Goal: Check status

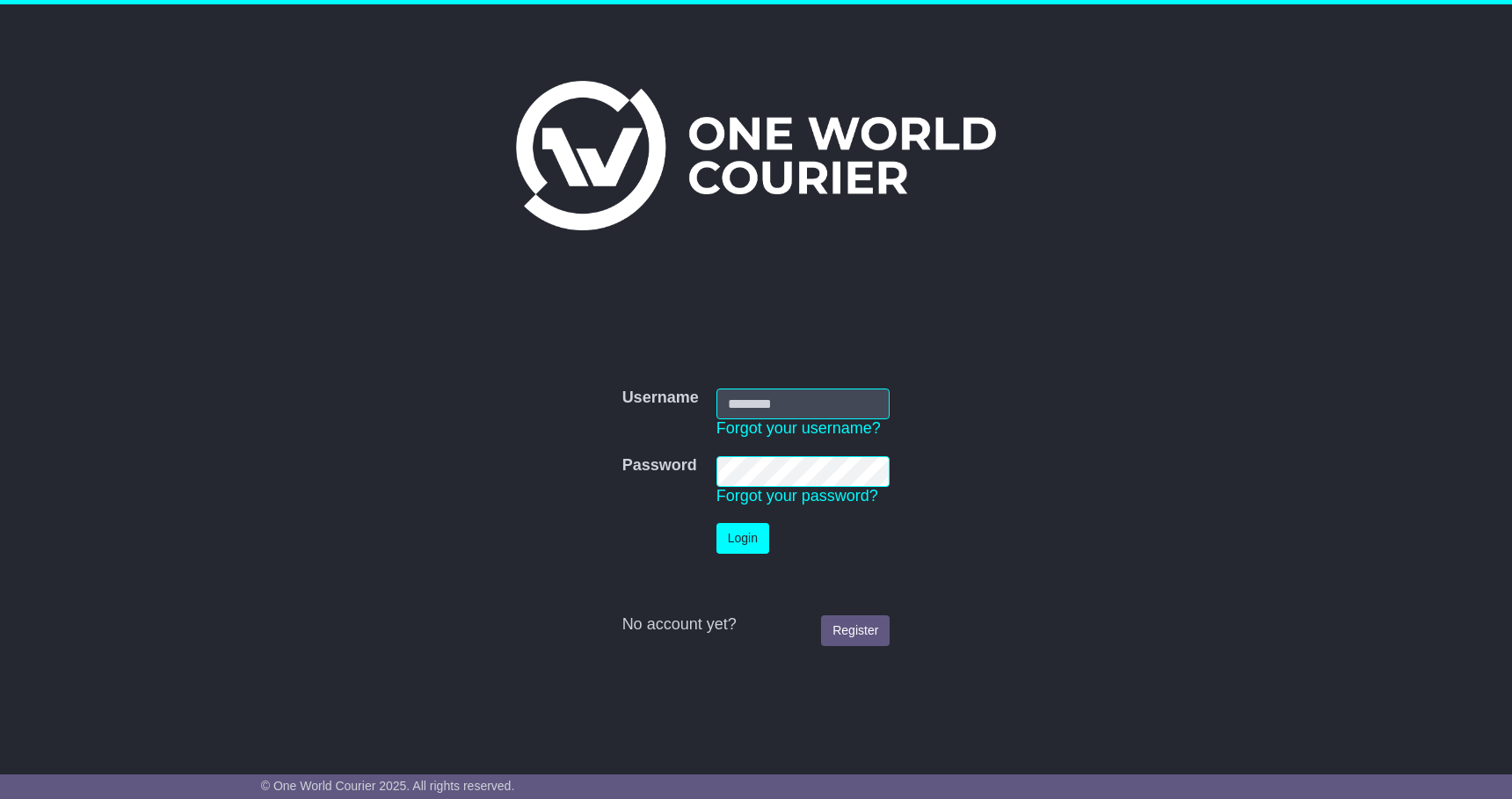
type input "**********"
click at [737, 541] on button "Login" at bounding box center [743, 538] width 53 height 31
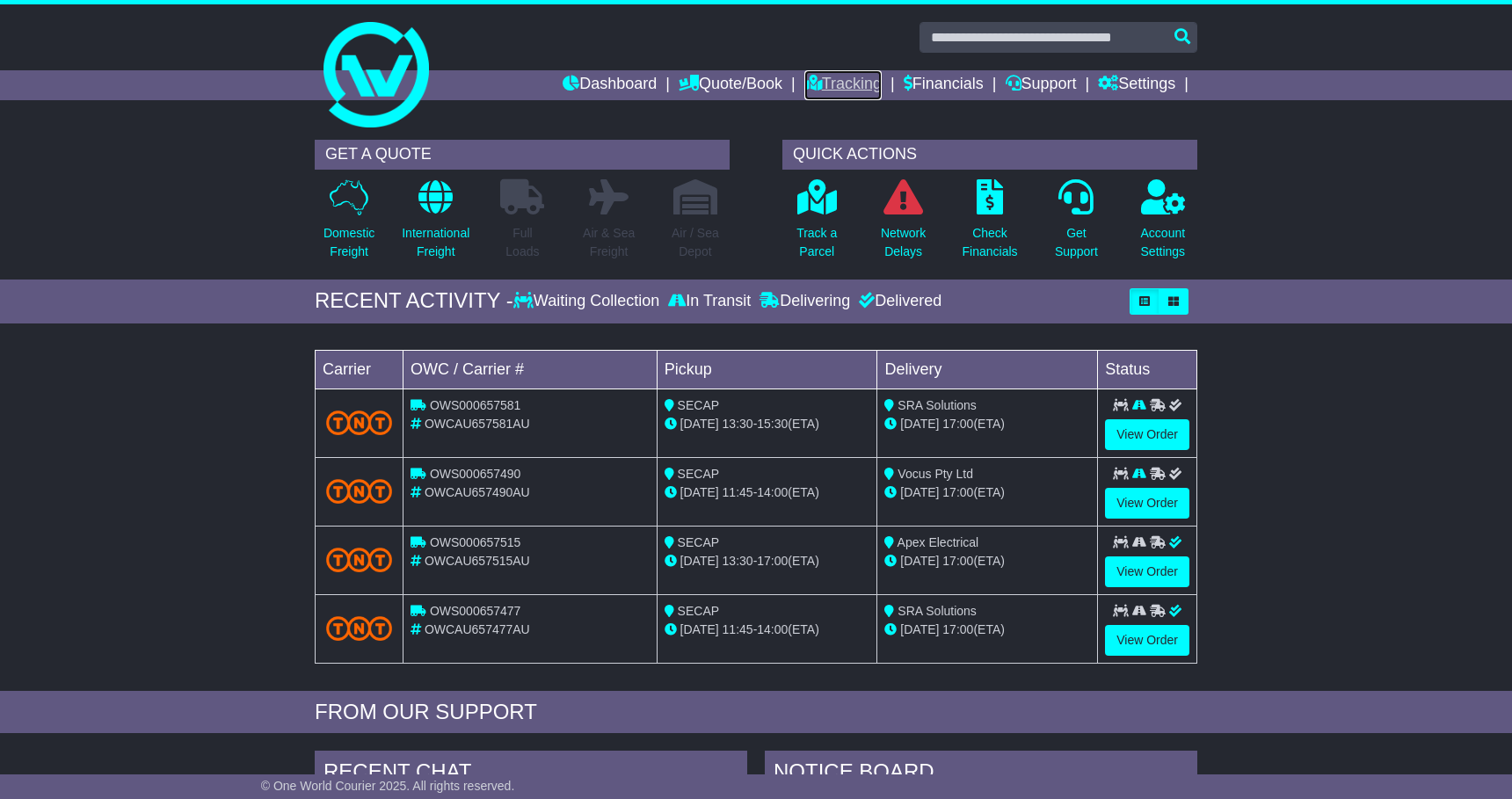
click at [815, 88] on link "Tracking" at bounding box center [843, 85] width 78 height 30
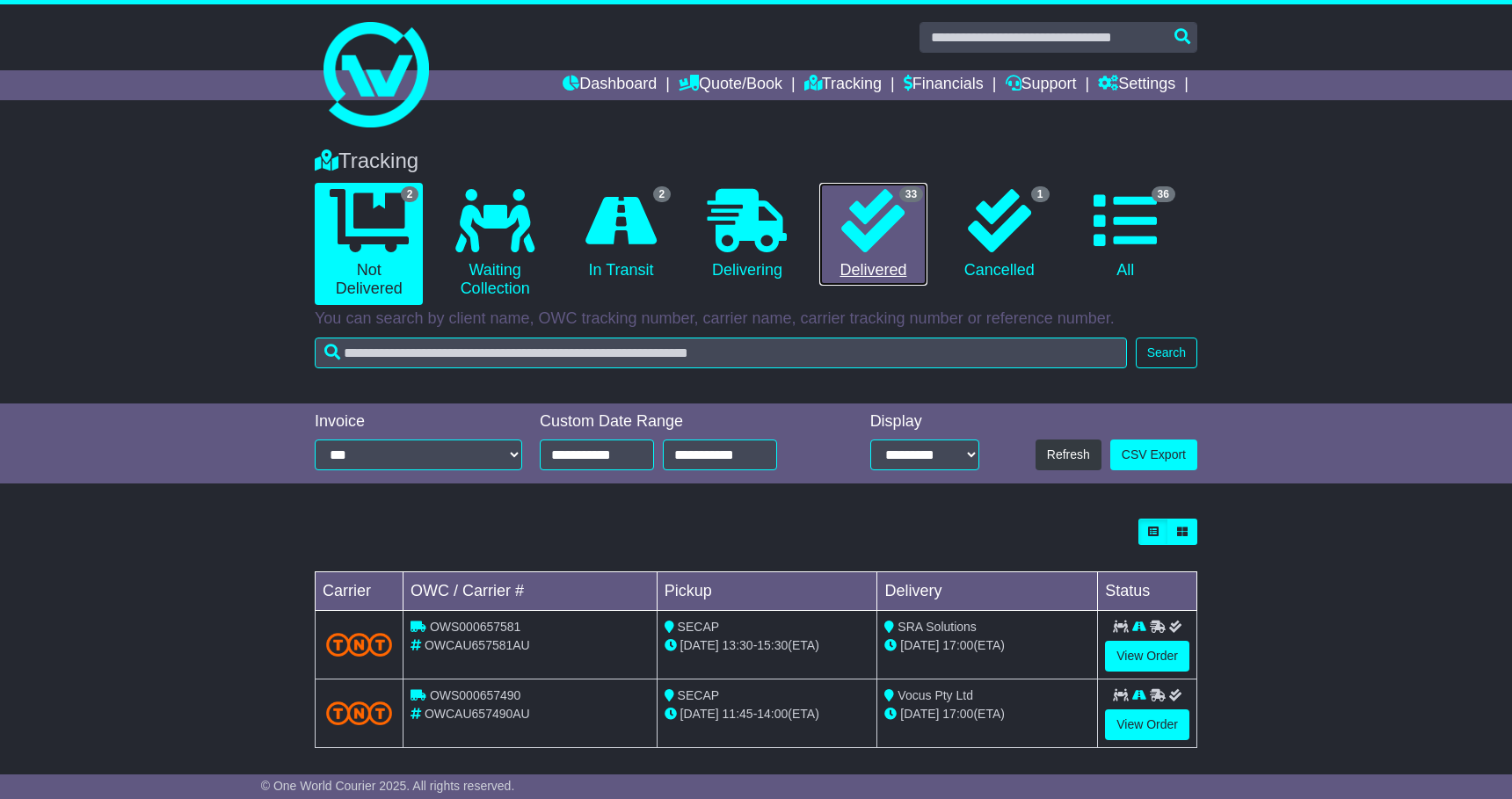
click at [880, 221] on icon at bounding box center [872, 220] width 63 height 63
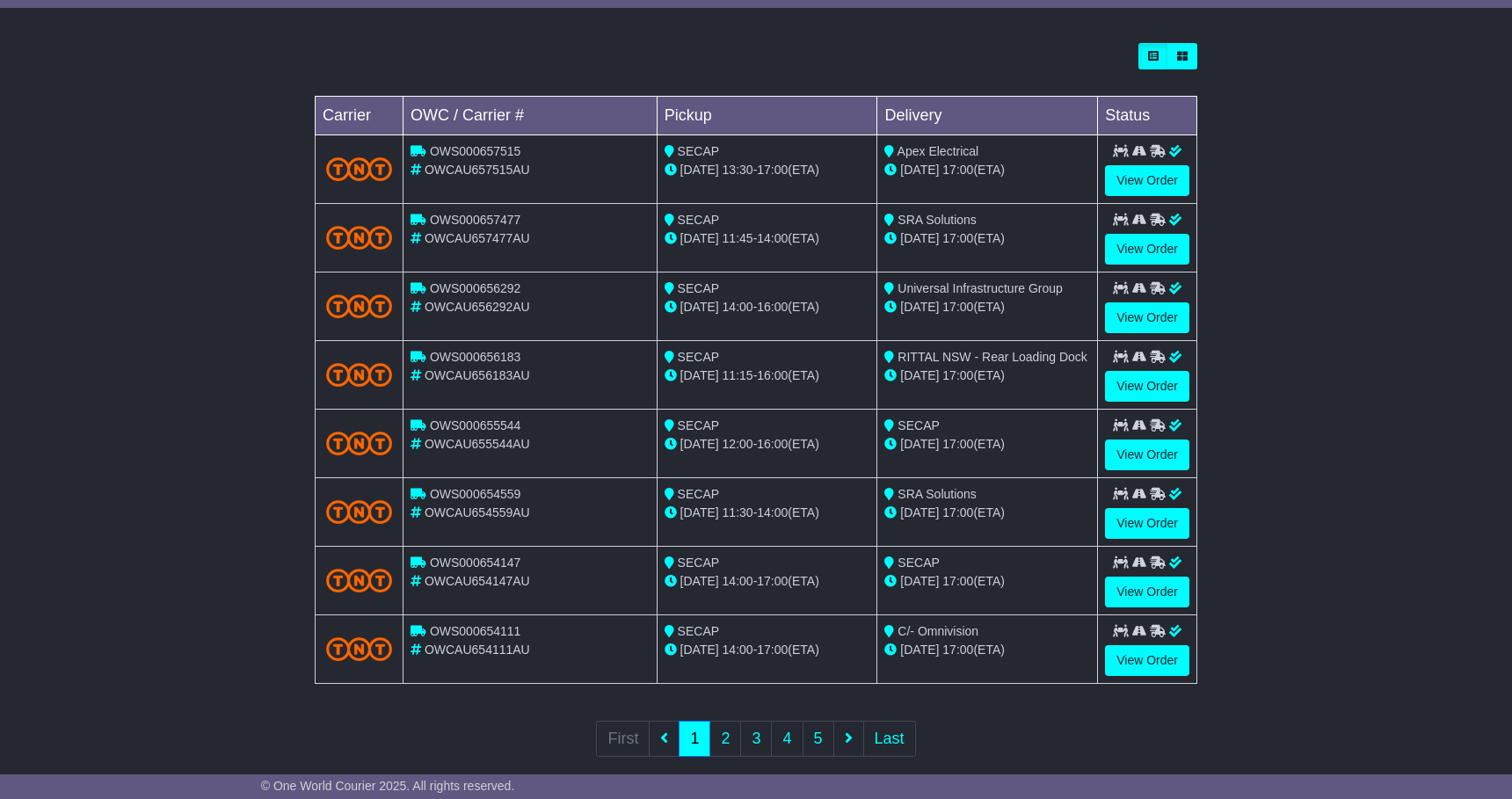
scroll to position [490, 0]
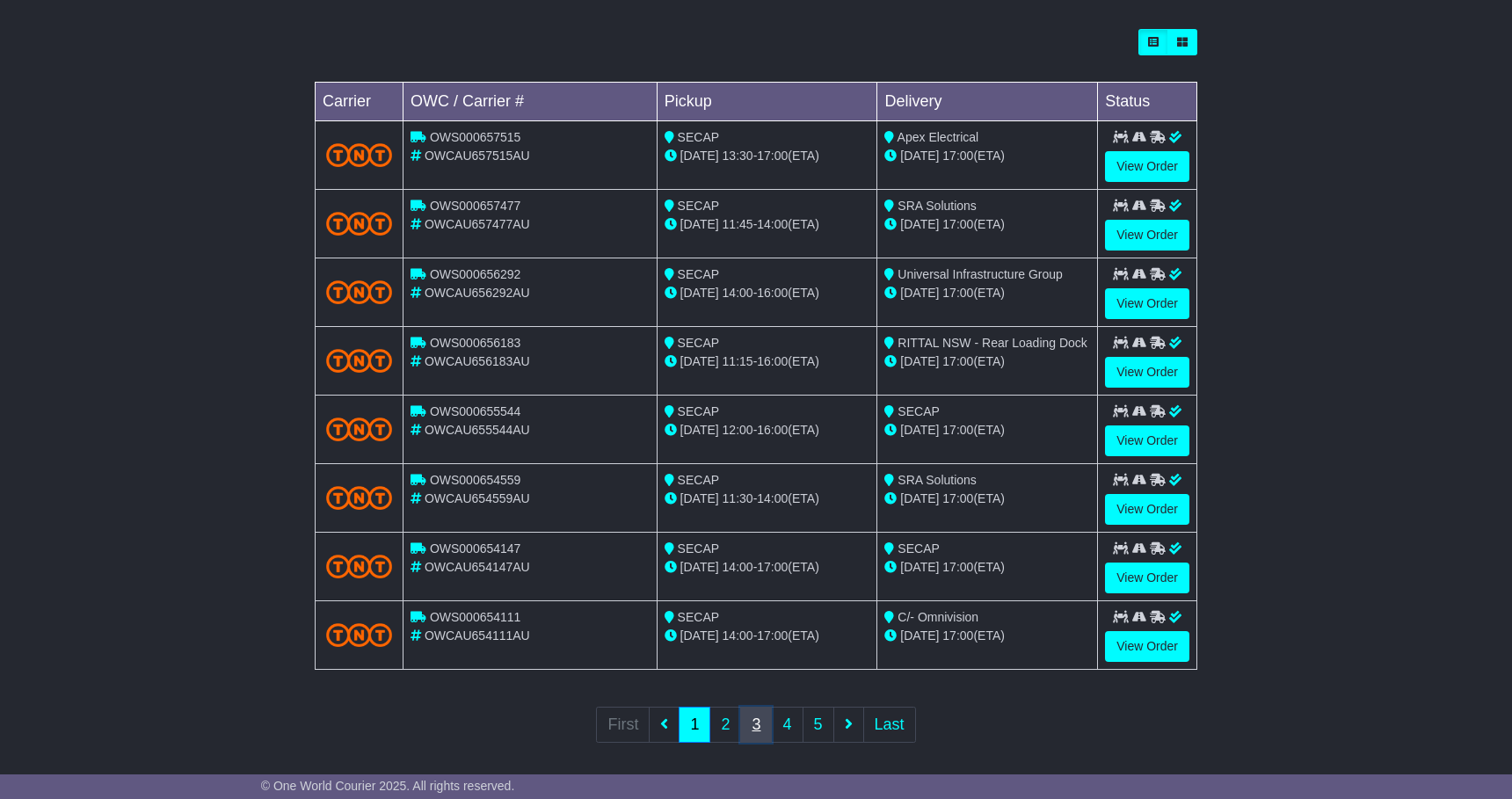
click at [755, 717] on link "3" at bounding box center [756, 724] width 32 height 36
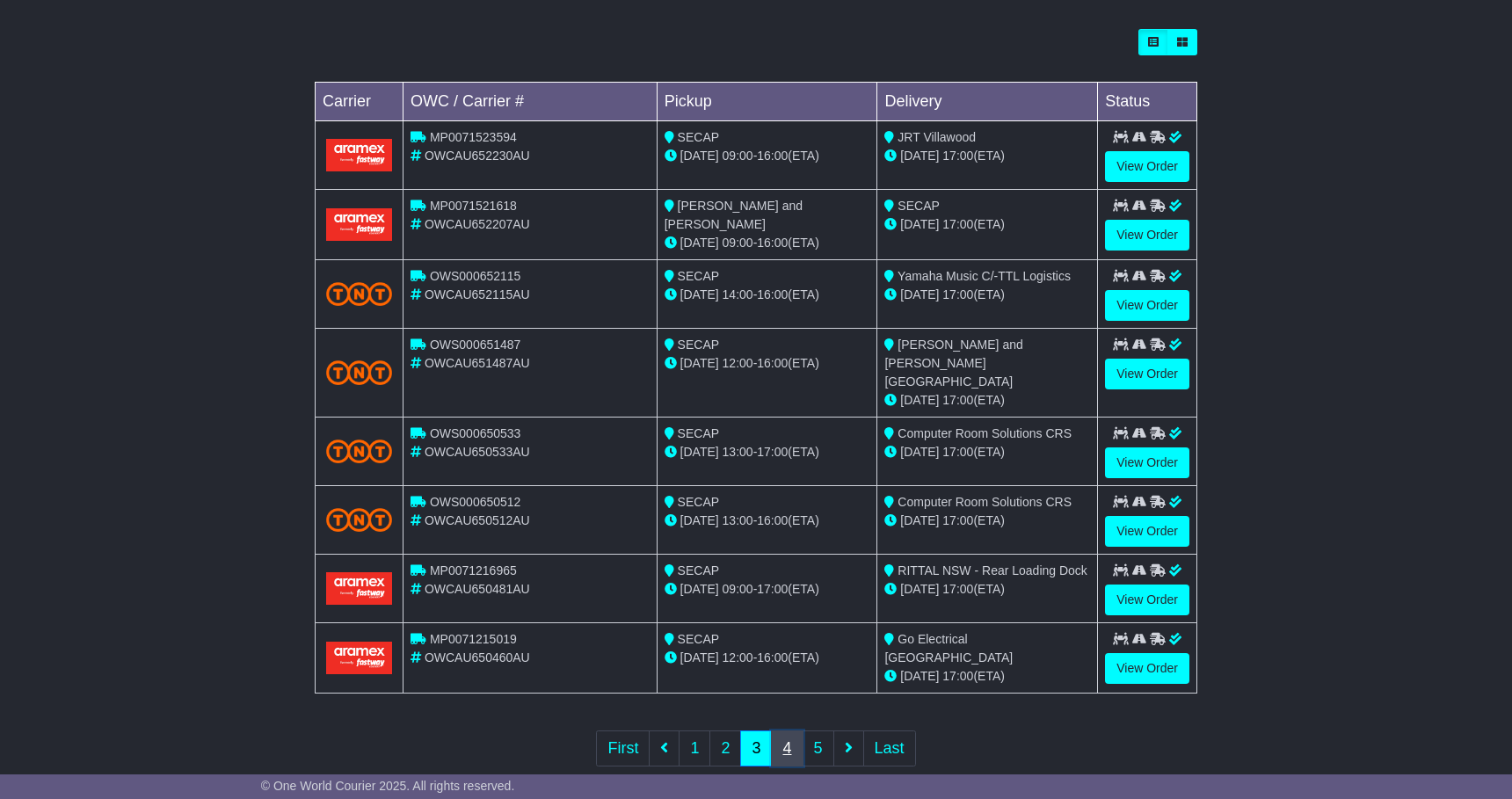
click at [788, 730] on link "4" at bounding box center [787, 747] width 32 height 36
